Goal: Transaction & Acquisition: Purchase product/service

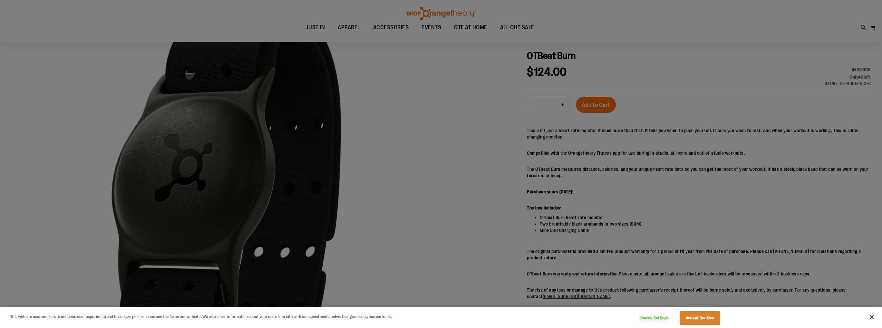
scroll to position [96, 0]
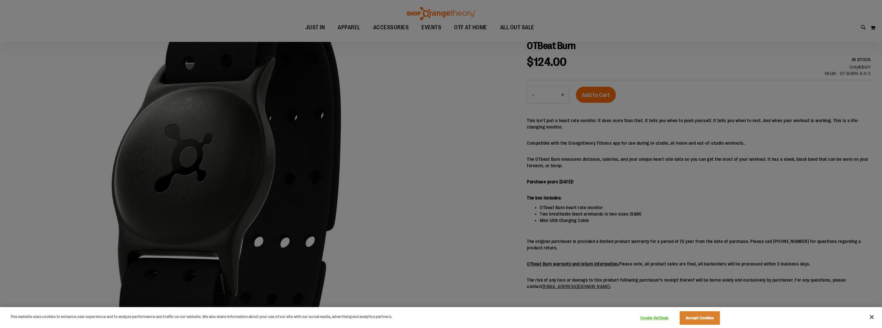
drag, startPoint x: 599, startPoint y: 163, endPoint x: 510, endPoint y: 153, distance: 89.7
click at [510, 153] on div at bounding box center [441, 164] width 882 height 328
click at [513, 159] on div at bounding box center [441, 164] width 882 height 328
click at [871, 316] on button "Close" at bounding box center [871, 317] width 14 height 14
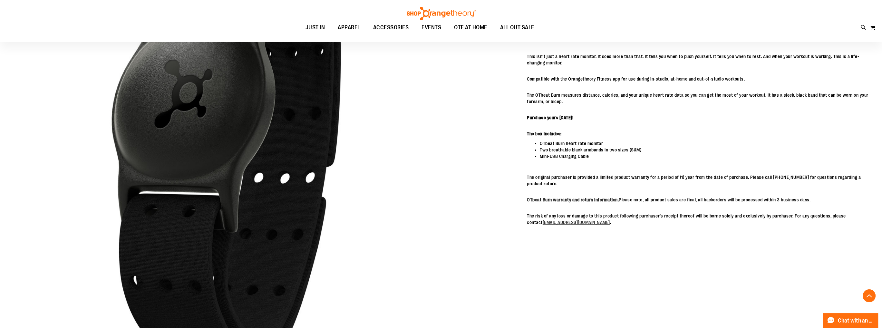
scroll to position [0, 0]
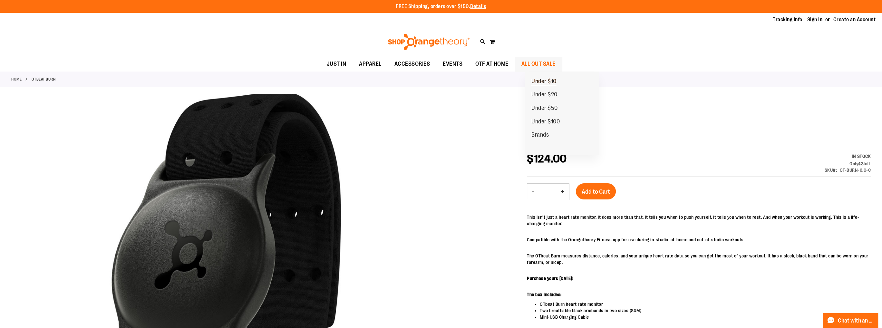
click at [556, 81] on span "Under $10" at bounding box center [543, 82] width 25 height 8
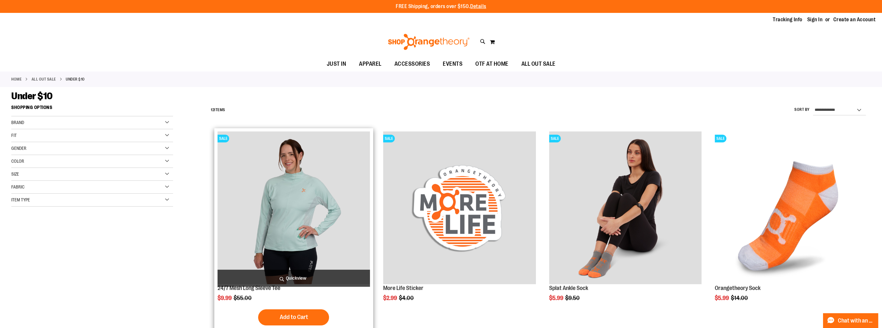
scroll to position [129, 0]
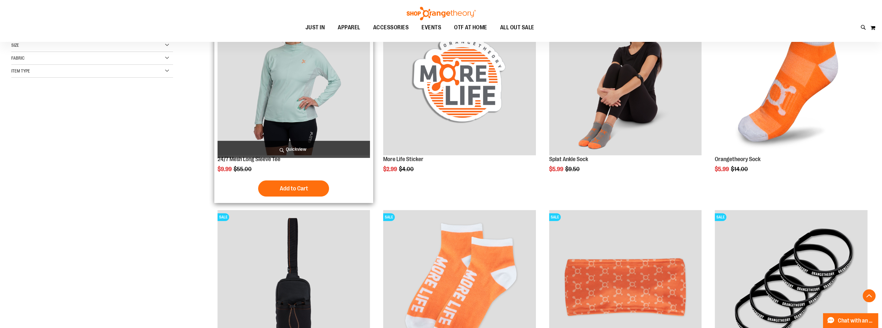
click at [315, 109] on img "product" at bounding box center [293, 79] width 153 height 153
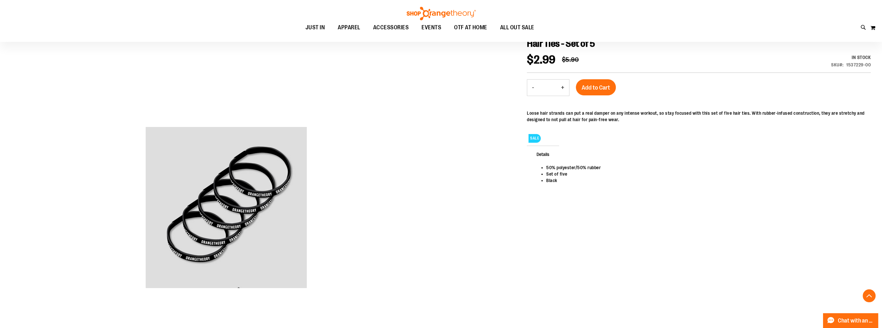
scroll to position [96, 0]
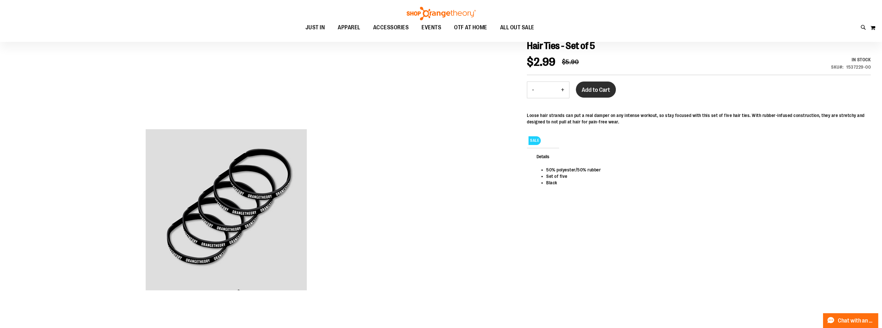
click at [607, 90] on span "Add to Cart" at bounding box center [595, 89] width 28 height 7
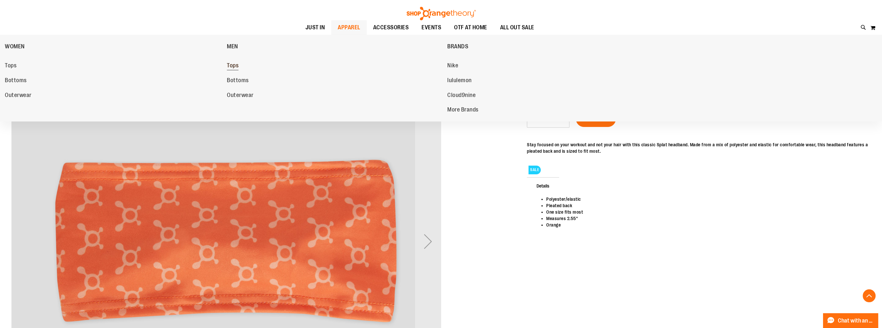
scroll to position [129, 0]
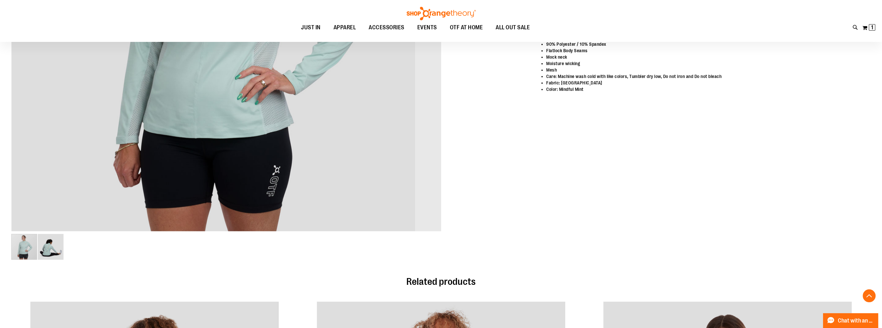
scroll to position [161, 0]
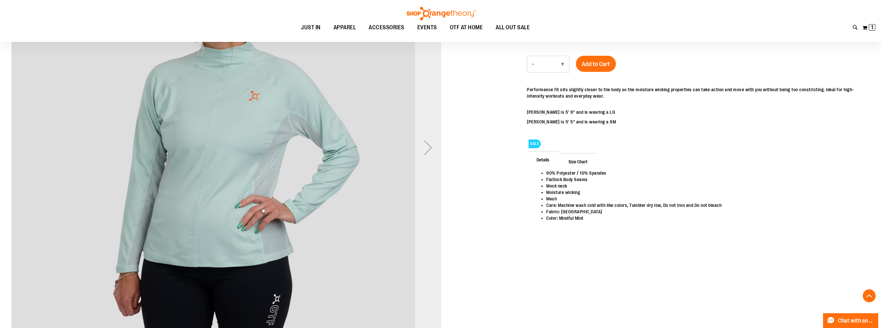
click at [429, 148] on div "Next" at bounding box center [428, 148] width 26 height 26
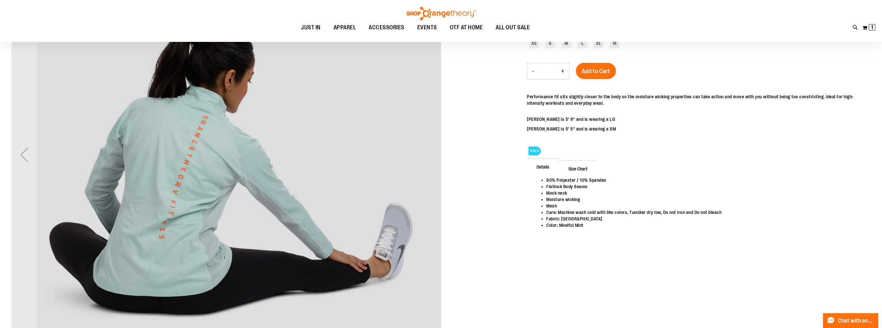
scroll to position [64, 0]
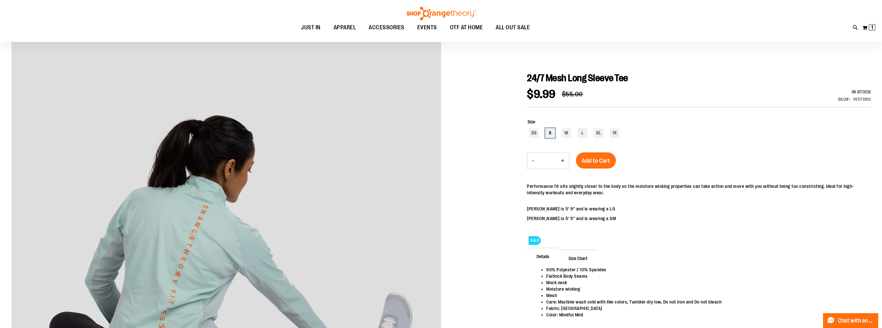
click at [551, 136] on div "S" at bounding box center [550, 133] width 10 height 10
type input "***"
click at [595, 159] on span "Add to Cart" at bounding box center [595, 160] width 28 height 7
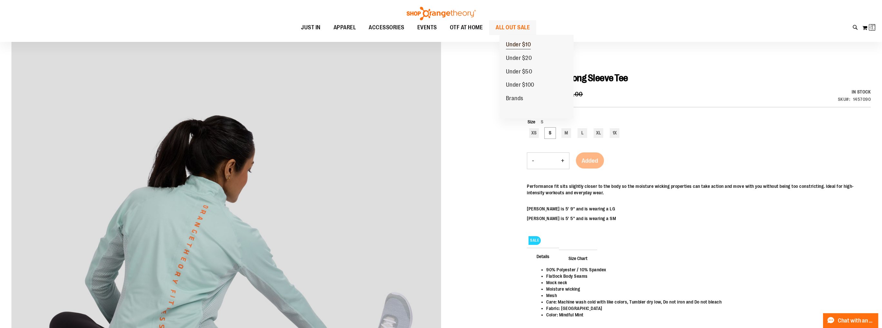
click at [513, 43] on span "Under $10" at bounding box center [518, 45] width 25 height 8
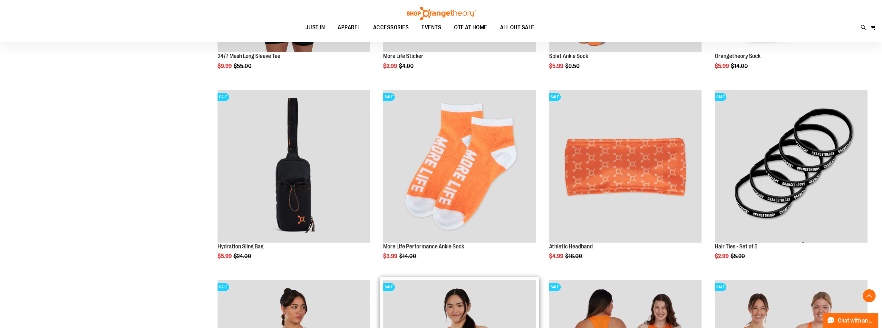
scroll to position [290, 0]
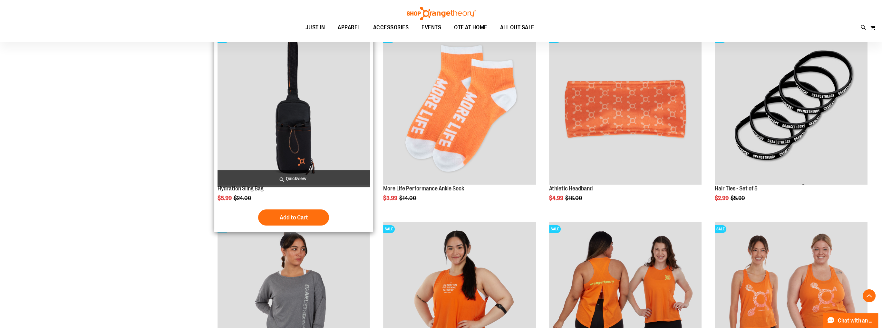
click at [308, 148] on img "product" at bounding box center [293, 108] width 153 height 153
click at [307, 140] on img "product" at bounding box center [293, 108] width 153 height 153
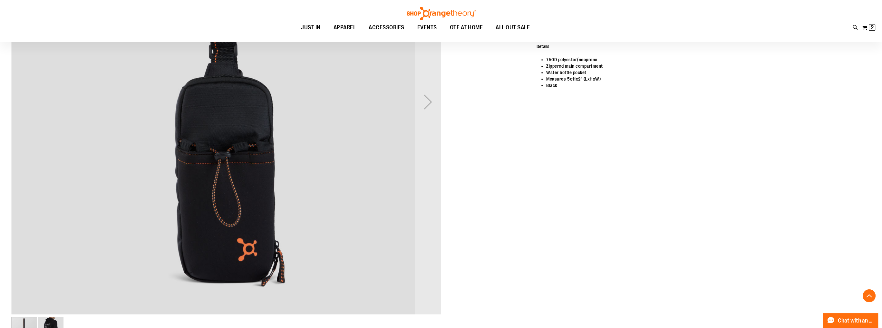
scroll to position [225, 0]
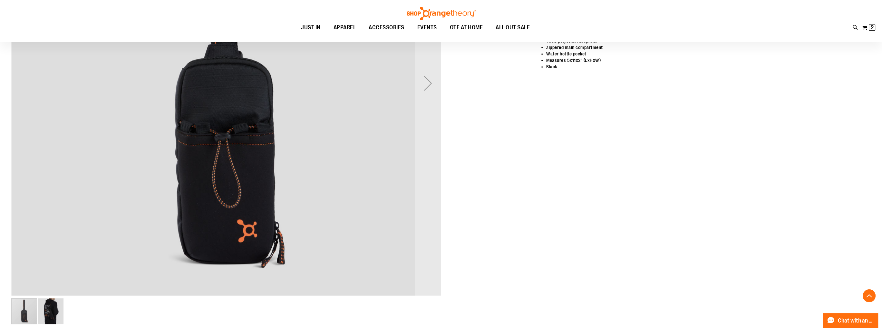
click at [430, 104] on div "Next" at bounding box center [428, 82] width 26 height 429
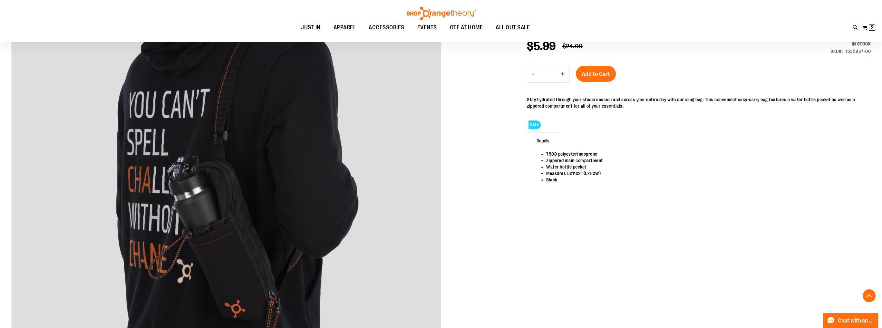
scroll to position [96, 0]
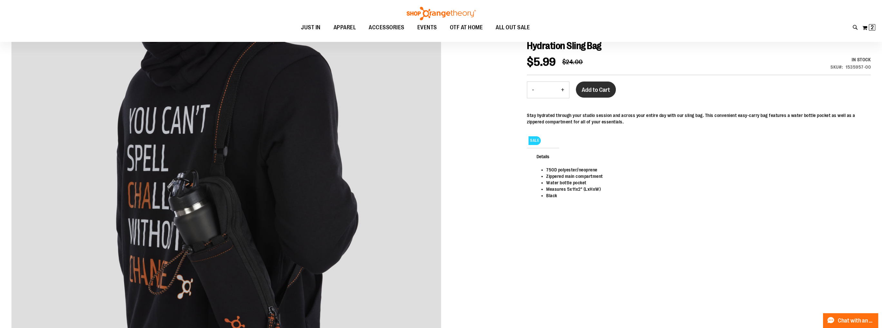
click at [589, 89] on span "Add to Cart" at bounding box center [595, 89] width 28 height 7
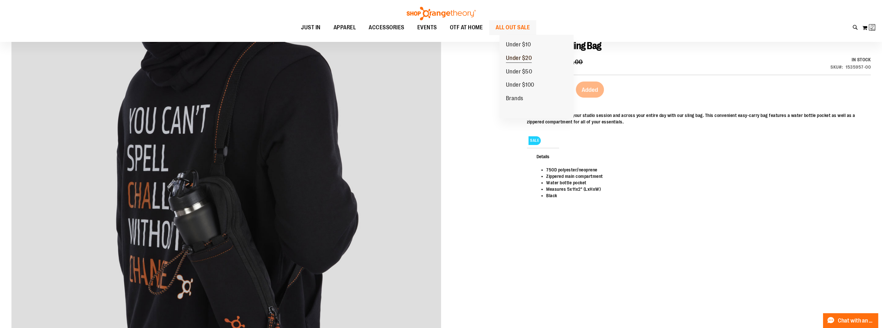
click at [524, 58] on span "Under $20" at bounding box center [519, 59] width 26 height 8
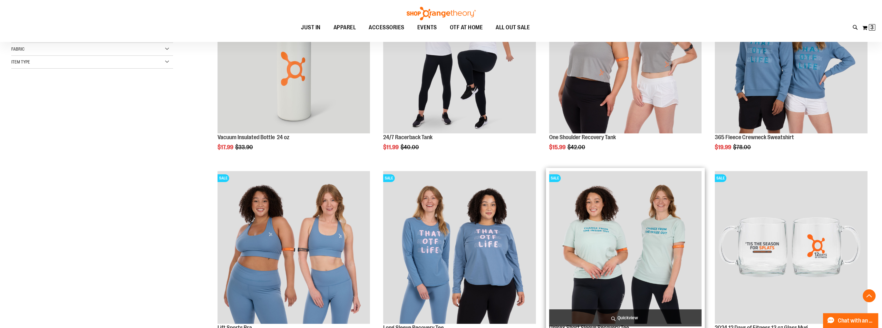
scroll to position [64, 0]
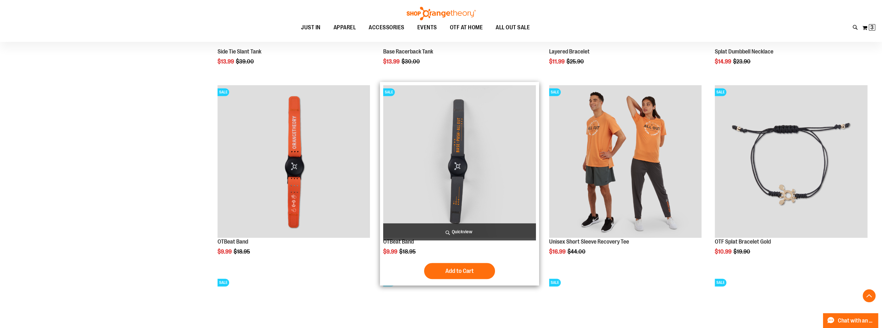
scroll to position [822, 0]
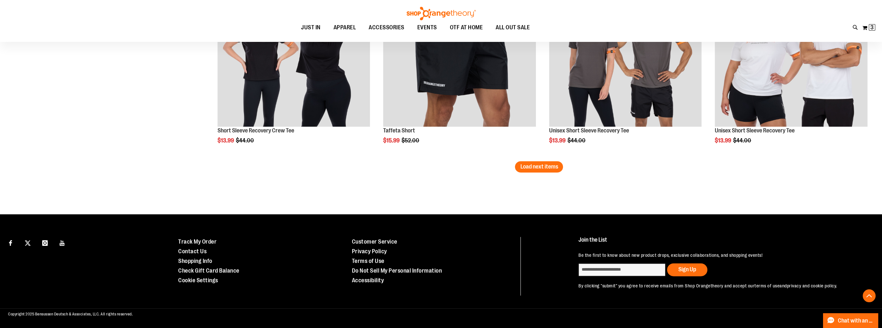
scroll to position [1684, 0]
click at [557, 161] on button "Load next items" at bounding box center [539, 166] width 48 height 11
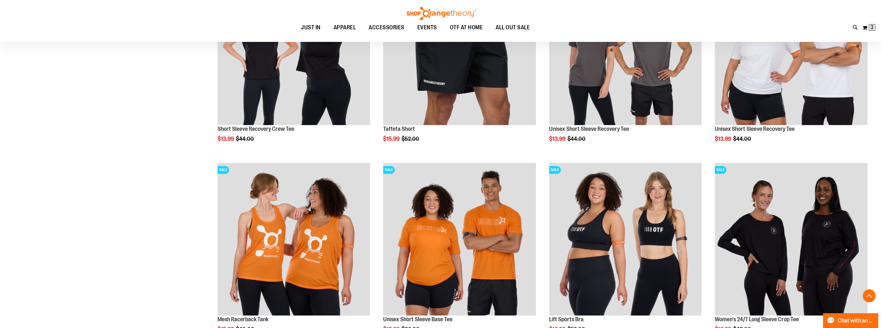
scroll to position [1684, 0]
